Goal: Information Seeking & Learning: Learn about a topic

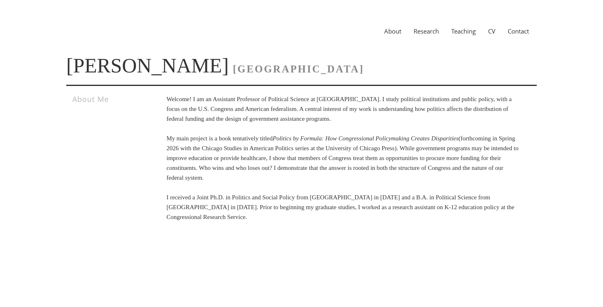
click at [422, 27] on link "Research" at bounding box center [426, 31] width 38 height 8
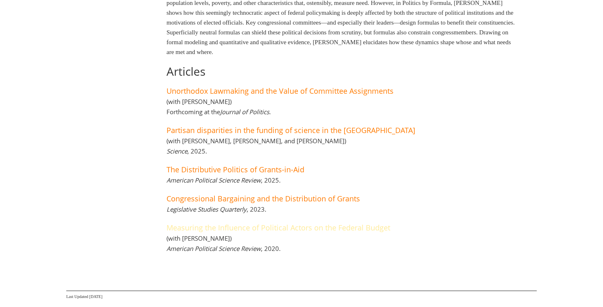
scroll to position [230, 0]
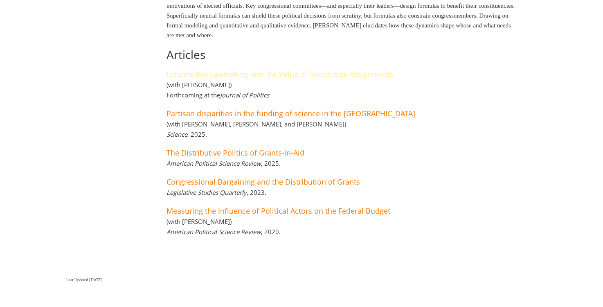
click at [267, 72] on link "Unorthodox Lawmaking and the Value of Committee Assignments" at bounding box center [279, 74] width 227 height 10
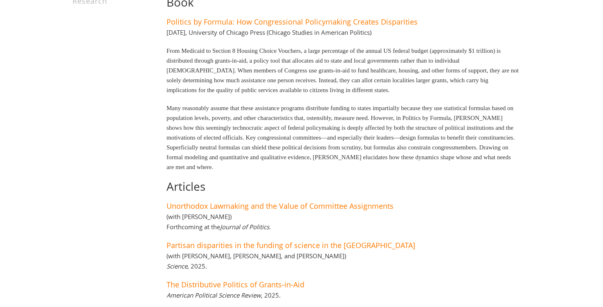
scroll to position [0, 0]
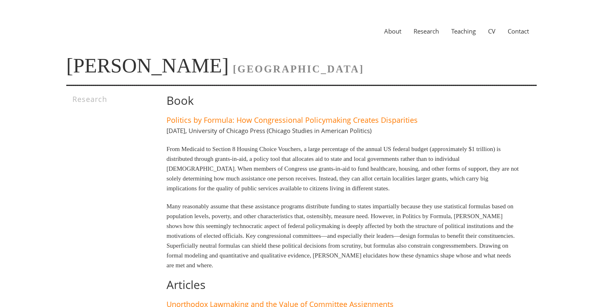
click at [466, 33] on link "Teaching" at bounding box center [463, 31] width 37 height 8
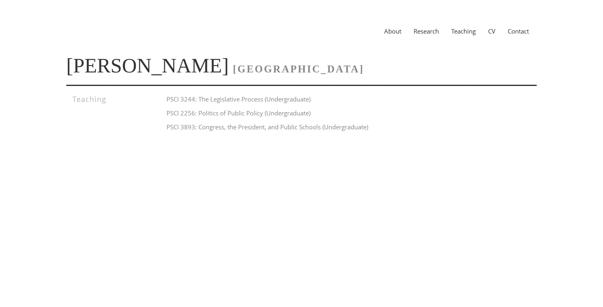
click at [520, 32] on link "Contact" at bounding box center [518, 31] width 34 height 8
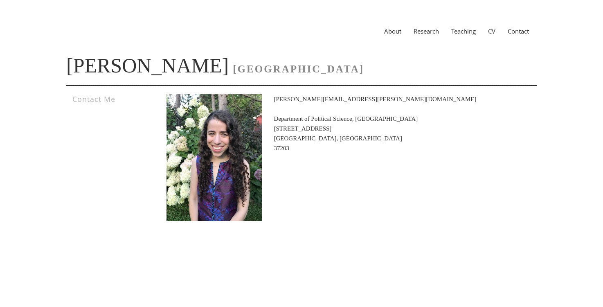
click at [489, 34] on link "CV" at bounding box center [492, 31] width 20 height 8
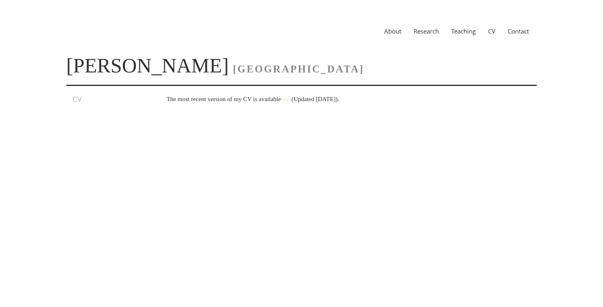
click at [292, 101] on link "here" at bounding box center [286, 99] width 11 height 7
click at [390, 32] on link "About" at bounding box center [392, 31] width 29 height 8
